Goal: Navigation & Orientation: Find specific page/section

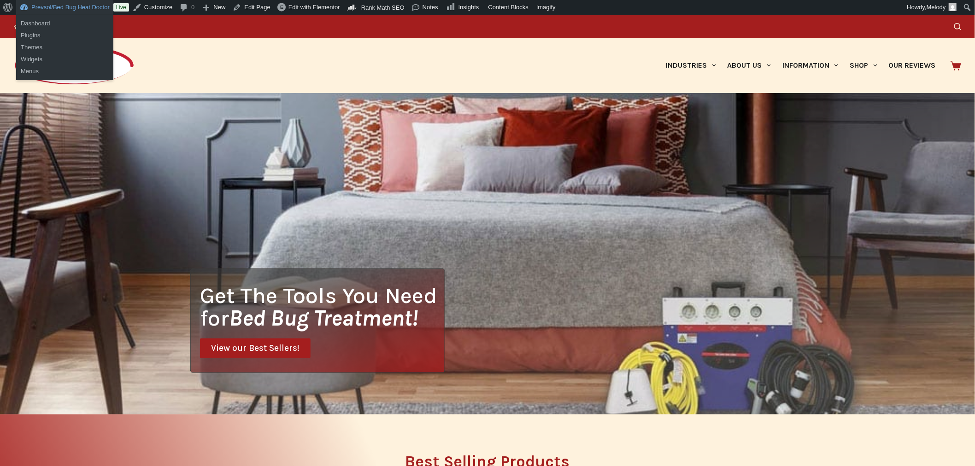
click at [81, 1] on link "Prevsol/Bed Bug Heat Doctor" at bounding box center [64, 7] width 97 height 15
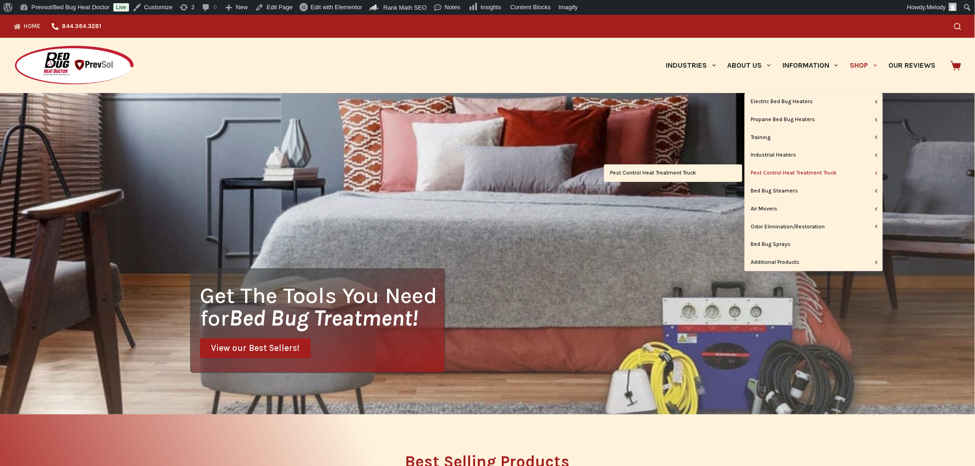
click at [807, 169] on link "Pest Control Heat Treatment Truck" at bounding box center [814, 174] width 138 height 18
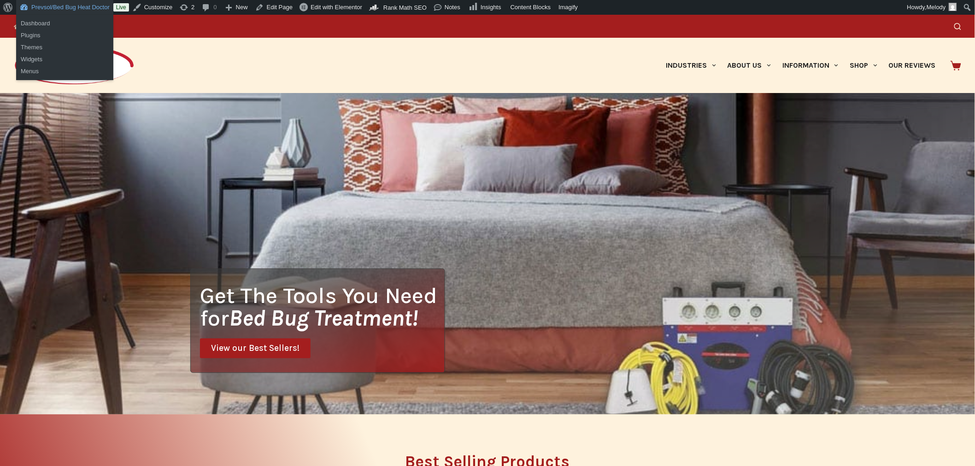
click at [56, 8] on link "Prevsol/Bed Bug Heat Doctor" at bounding box center [64, 7] width 97 height 15
